Goal: Task Accomplishment & Management: Manage account settings

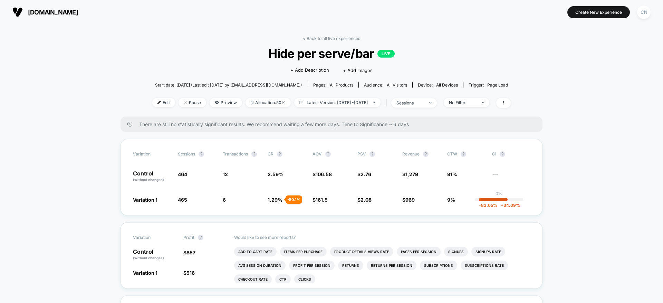
click at [469, 104] on div "No Filter" at bounding box center [463, 102] width 28 height 5
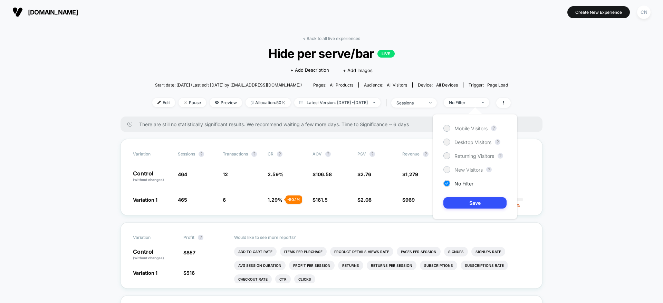
click at [466, 169] on span "New Visitors" at bounding box center [468, 170] width 28 height 6
click at [467, 201] on button "Save" at bounding box center [474, 202] width 63 height 11
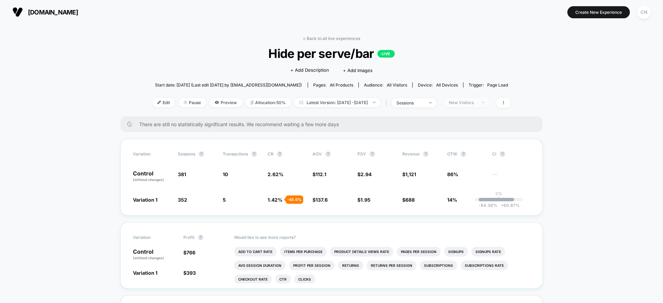
click at [469, 104] on div "New Visitors" at bounding box center [463, 102] width 28 height 5
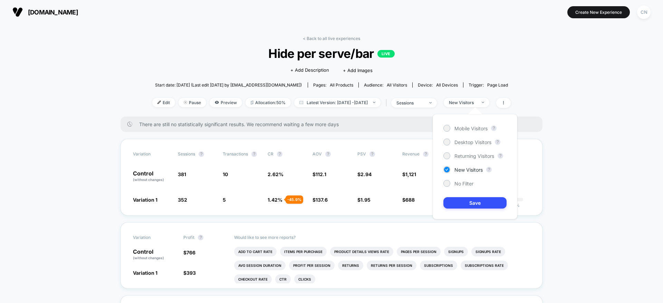
click at [464, 159] on div "Mobile Visitors ? Desktop Visitors ? Returning Visitors ? New Visitors ? No Fil…" at bounding box center [474, 166] width 85 height 105
click at [464, 158] on span "Returning Visitors" at bounding box center [474, 156] width 40 height 6
click at [471, 202] on button "Save" at bounding box center [474, 202] width 63 height 11
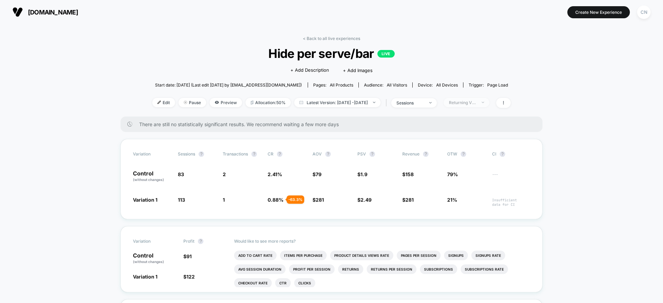
click at [476, 103] on div "Returning Visitors" at bounding box center [463, 102] width 28 height 5
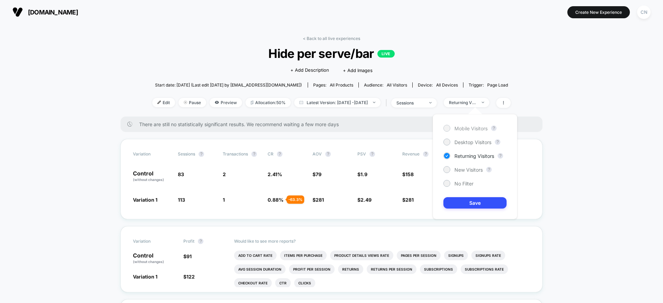
click at [468, 129] on span "Mobile Visitors" at bounding box center [470, 129] width 33 height 6
click at [466, 204] on button "Save" at bounding box center [474, 202] width 63 height 11
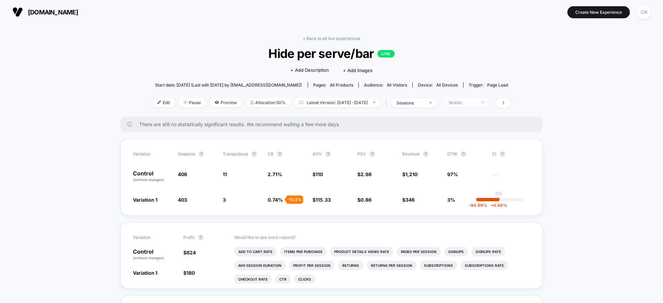
click at [470, 105] on div "Mobile" at bounding box center [463, 102] width 28 height 5
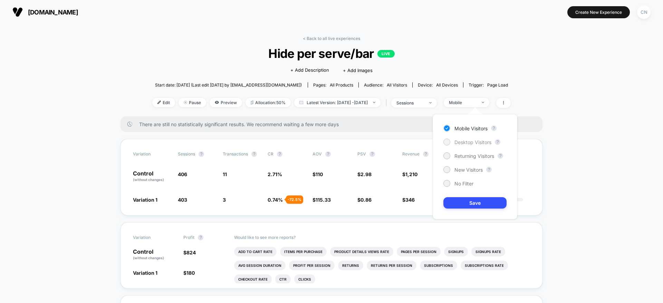
click at [466, 143] on span "Desktop Visitors" at bounding box center [472, 142] width 37 height 6
click at [469, 202] on button "Save" at bounding box center [474, 202] width 63 height 11
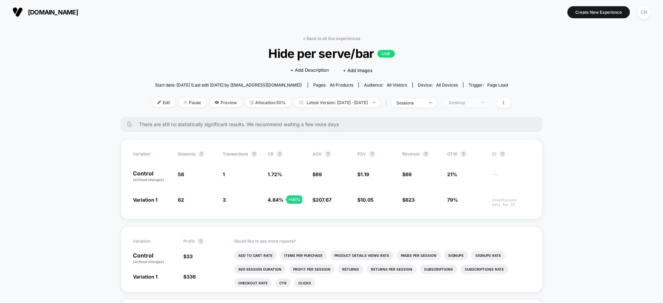
click at [477, 105] on span "Desktop" at bounding box center [466, 102] width 46 height 9
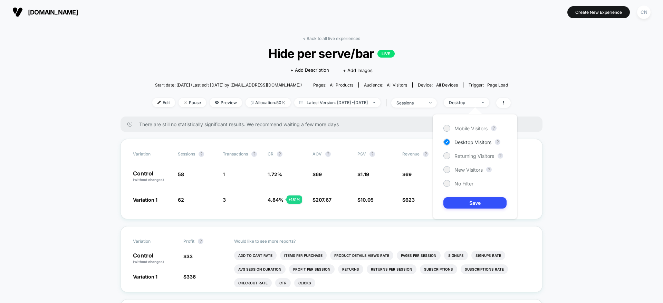
drag, startPoint x: 463, startPoint y: 182, endPoint x: 464, endPoint y: 187, distance: 5.4
click at [463, 182] on span "No Filter" at bounding box center [463, 184] width 19 height 6
click at [472, 204] on button "Save" at bounding box center [474, 202] width 63 height 11
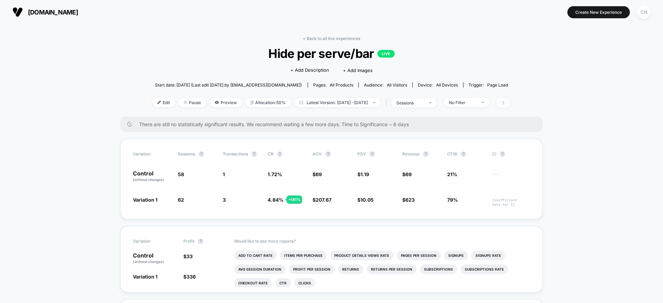
click at [510, 100] on span at bounding box center [503, 103] width 14 height 10
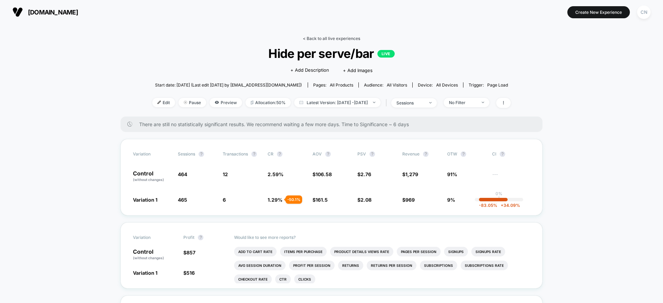
click at [337, 38] on link "< Back to all live experiences" at bounding box center [331, 38] width 57 height 5
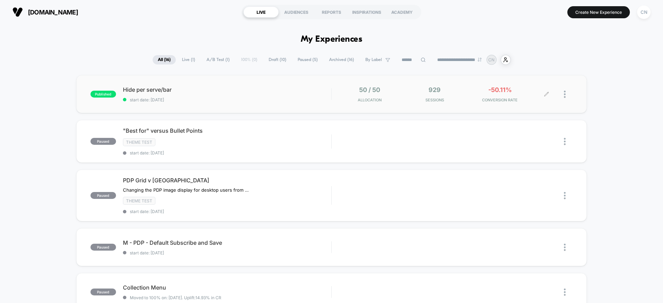
click at [420, 87] on div "929 Sessions" at bounding box center [435, 94] width 62 height 16
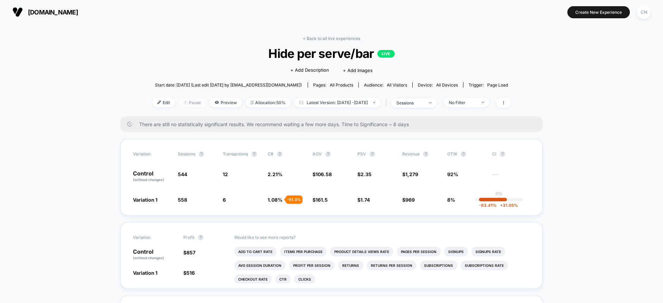
click at [186, 104] on span "Pause" at bounding box center [192, 102] width 28 height 9
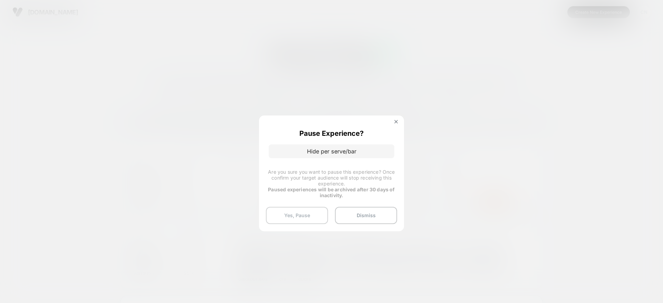
click at [308, 218] on button "Yes, Pause" at bounding box center [297, 215] width 62 height 17
